Goal: Use online tool/utility: Utilize a website feature to perform a specific function

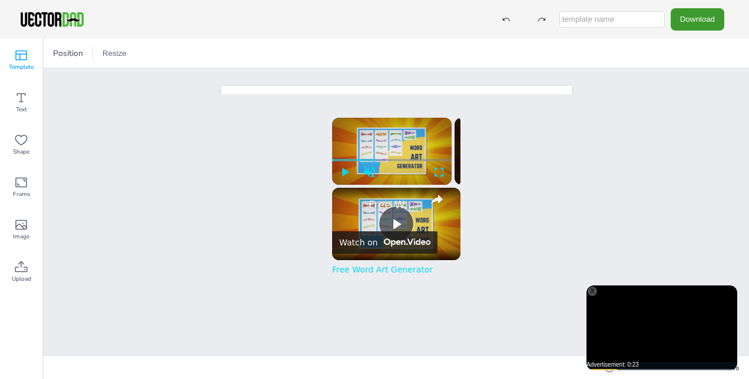
click at [18, 56] on icon at bounding box center [21, 55] width 14 height 14
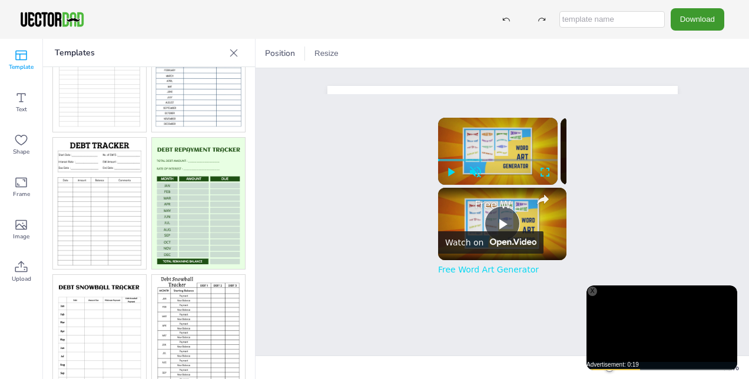
scroll to position [95, 0]
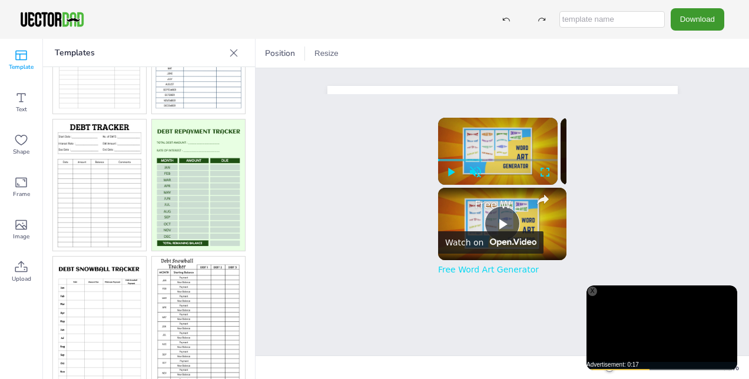
click at [113, 184] on img at bounding box center [99, 185] width 93 height 132
click at [114, 128] on img at bounding box center [99, 185] width 93 height 132
click at [99, 161] on img at bounding box center [99, 185] width 93 height 132
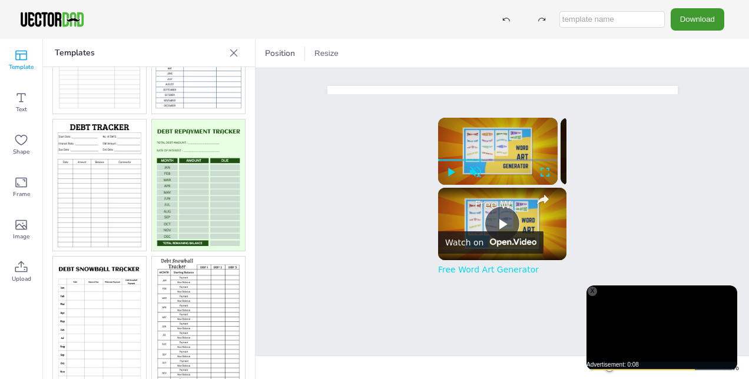
click at [99, 161] on img at bounding box center [99, 185] width 93 height 132
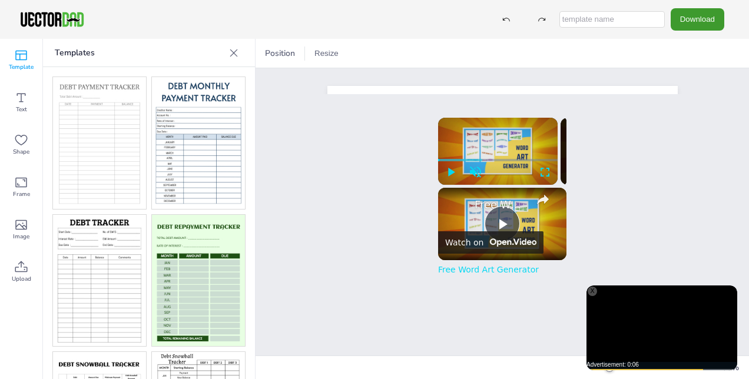
click at [105, 147] on img at bounding box center [99, 143] width 93 height 132
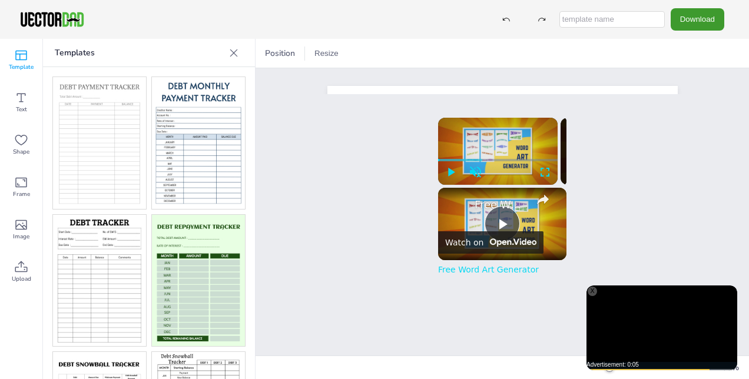
click at [194, 137] on img at bounding box center [198, 143] width 93 height 132
click at [211, 85] on img at bounding box center [198, 143] width 93 height 132
click at [292, 54] on span "Position" at bounding box center [279, 53] width 35 height 11
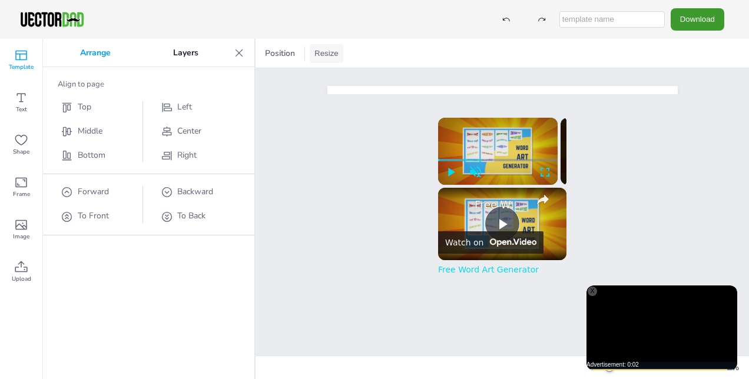
click at [320, 54] on button "Resize" at bounding box center [327, 53] width 34 height 19
click at [288, 53] on span "Position" at bounding box center [279, 53] width 35 height 11
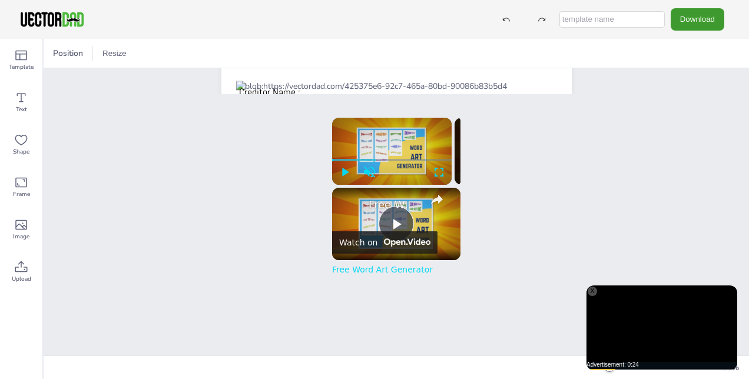
scroll to position [59, 0]
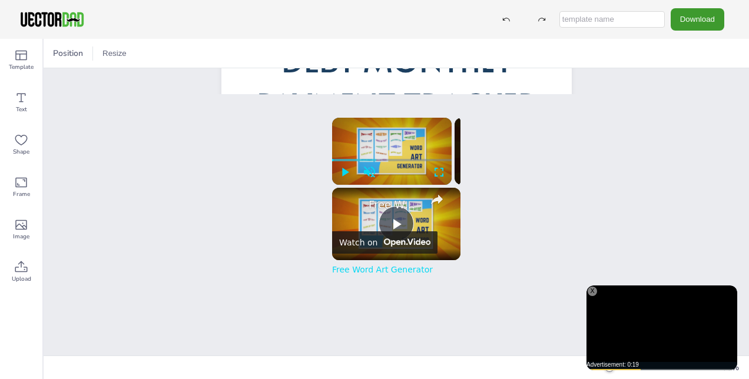
click at [592, 291] on div "X" at bounding box center [591, 291] width 9 height 9
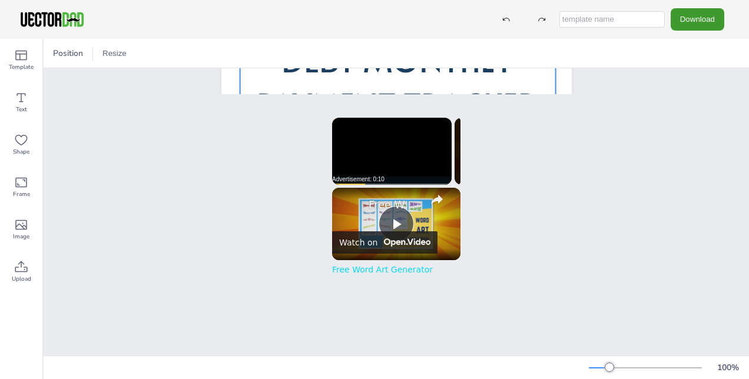
click at [541, 78] on p "DEBT MONTHLY PAYMENT TRACKER" at bounding box center [397, 81] width 315 height 91
